Goal: Task Accomplishment & Management: Use online tool/utility

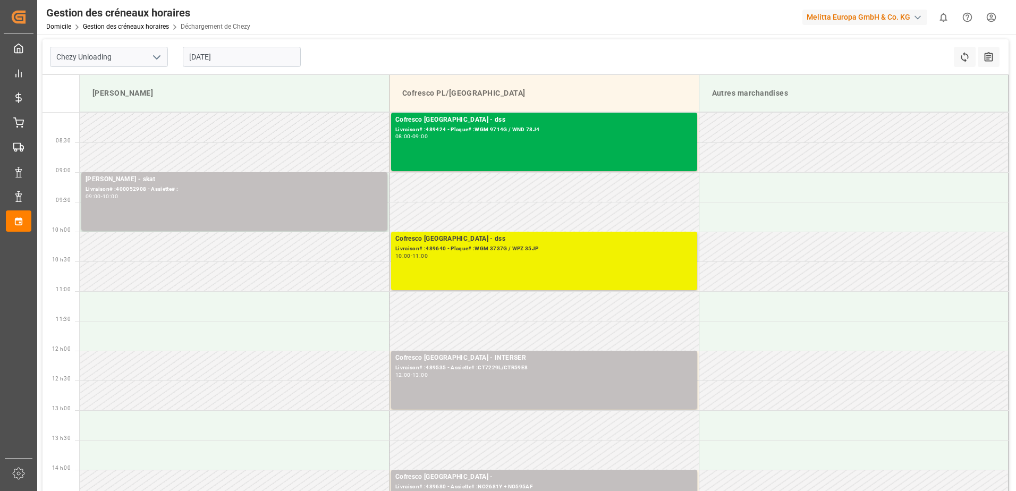
click at [502, 262] on div "Cofresco Pologne - dss Livraison# :489640 - Plaque# :WGM 3737G / WPZ 35JP 10:00…" at bounding box center [544, 261] width 298 height 54
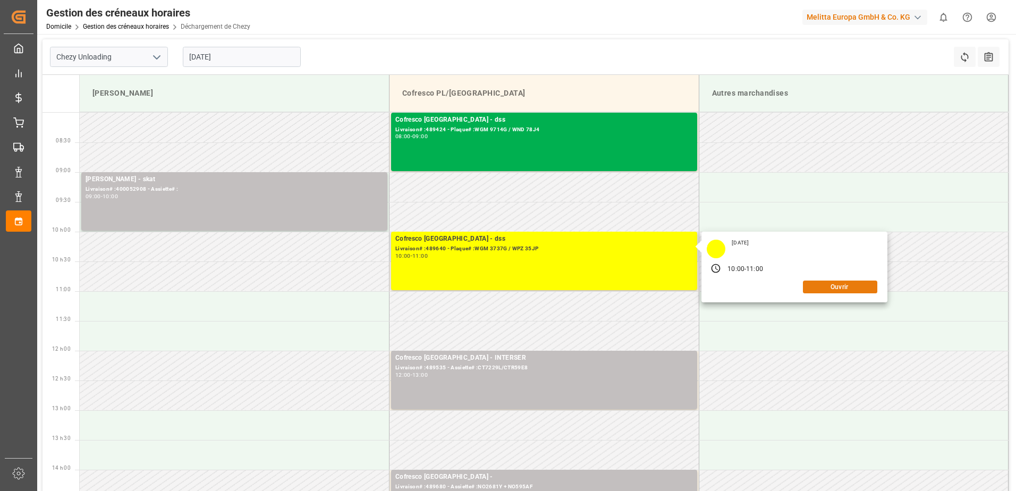
click at [832, 285] on button "Ouvrir" at bounding box center [840, 287] width 74 height 13
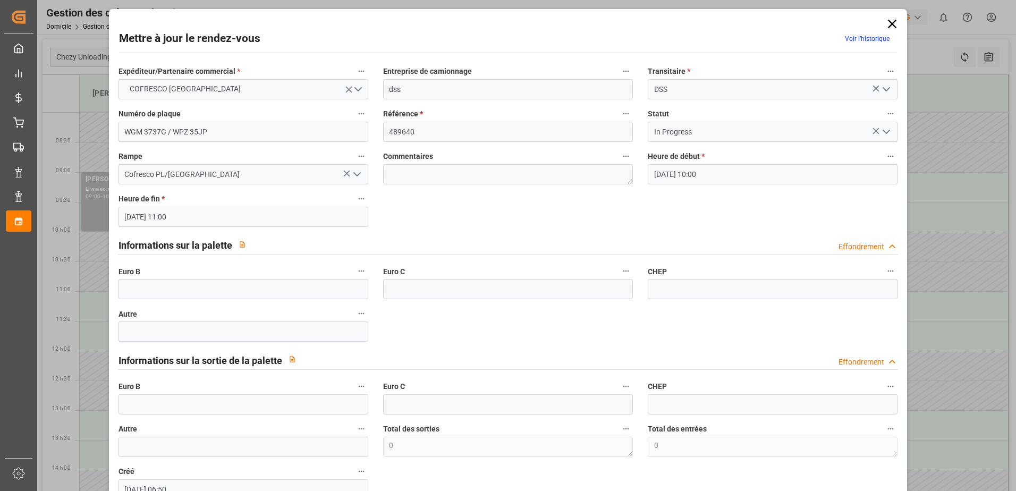
click at [880, 130] on icon "Ouvrir le menu" at bounding box center [886, 131] width 13 height 13
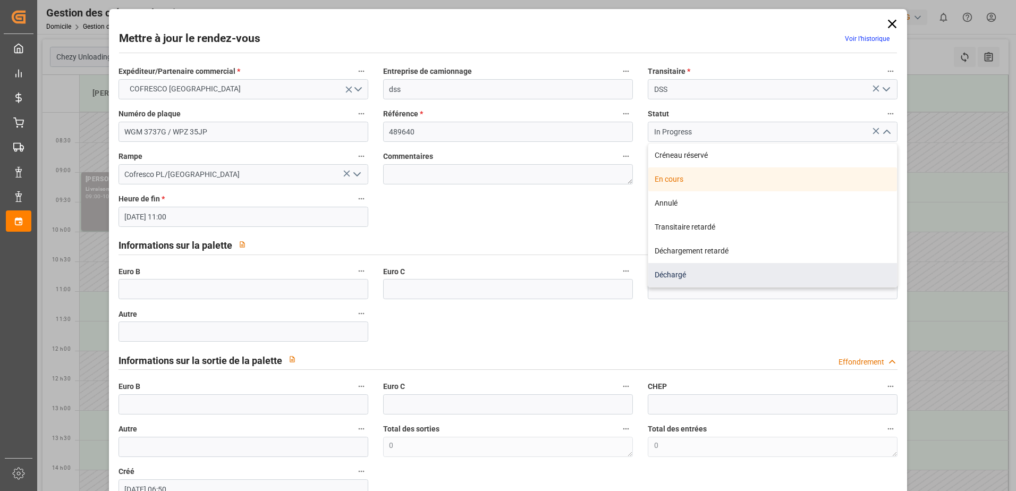
click at [685, 271] on div "Déchargé" at bounding box center [772, 275] width 249 height 24
type input "Unloaded"
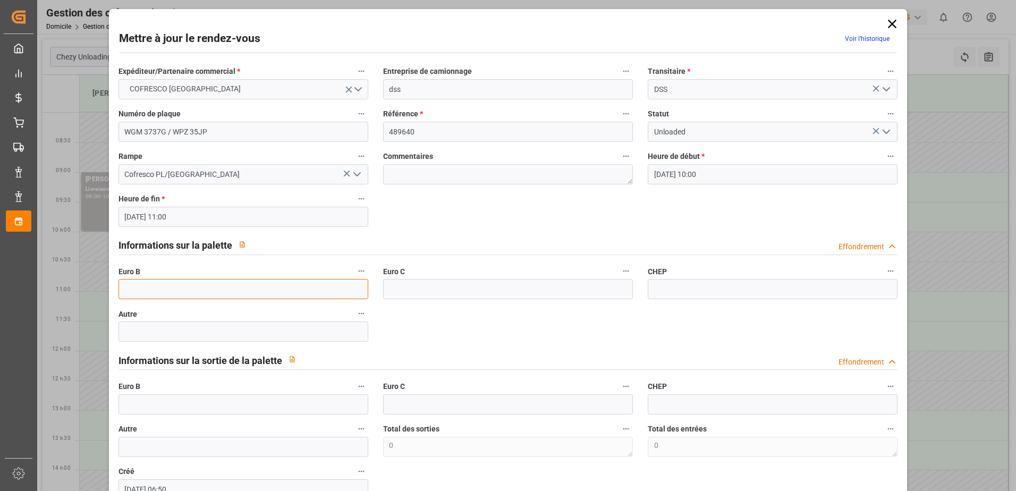
click at [197, 287] on input "text" at bounding box center [243, 289] width 250 height 20
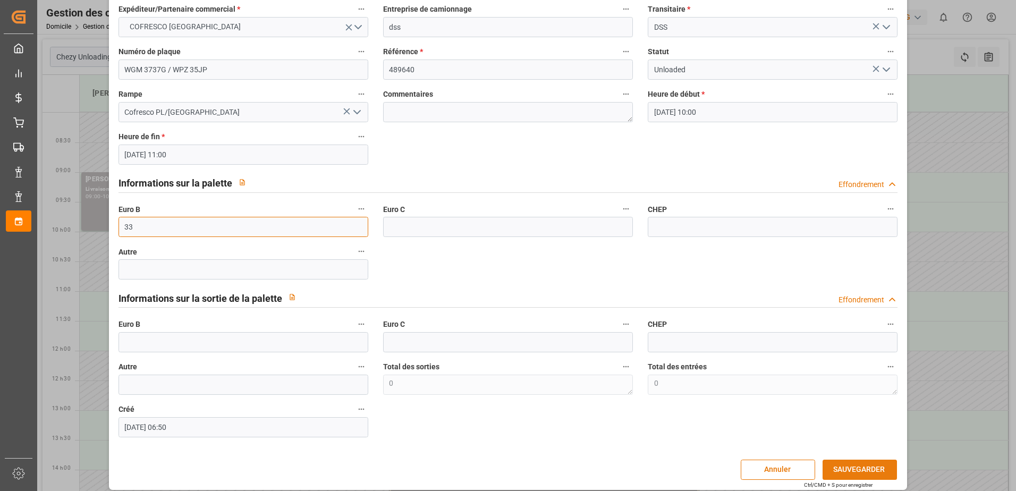
scroll to position [70, 0]
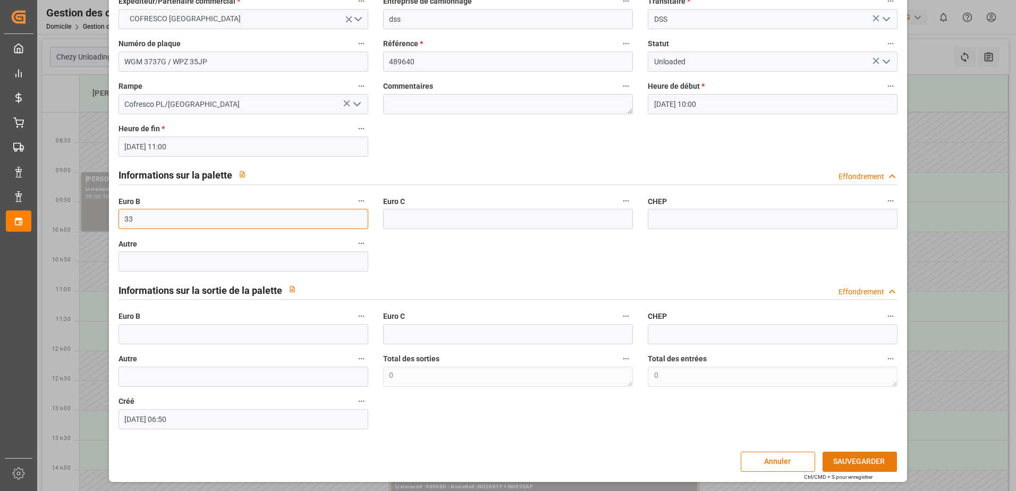
type input "33"
click at [846, 463] on button "SAUVEGARDER" at bounding box center [859, 462] width 74 height 20
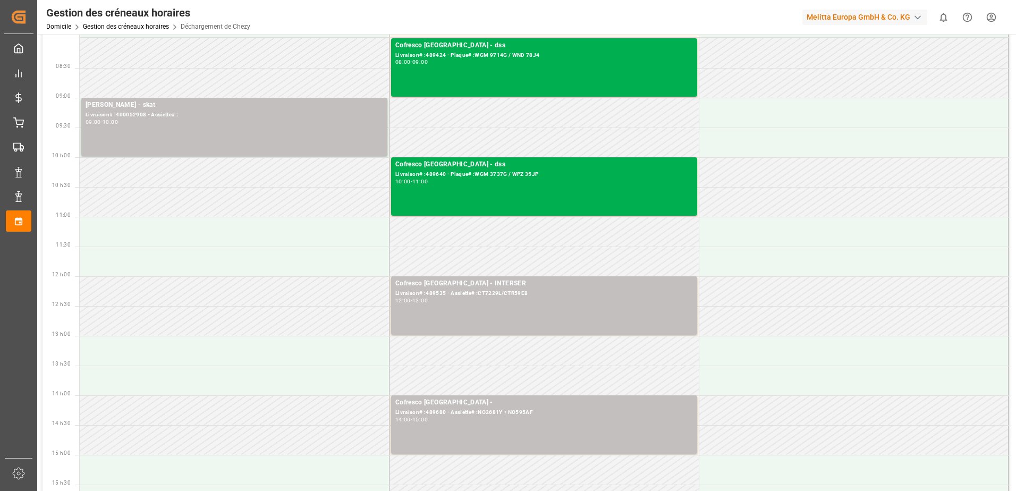
scroll to position [0, 0]
